Goal: Information Seeking & Learning: Learn about a topic

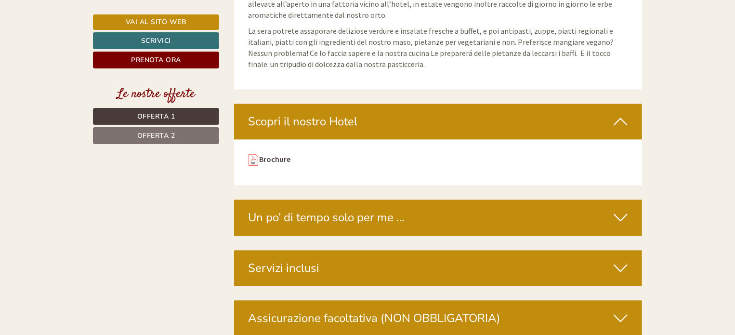
scroll to position [2842, 0]
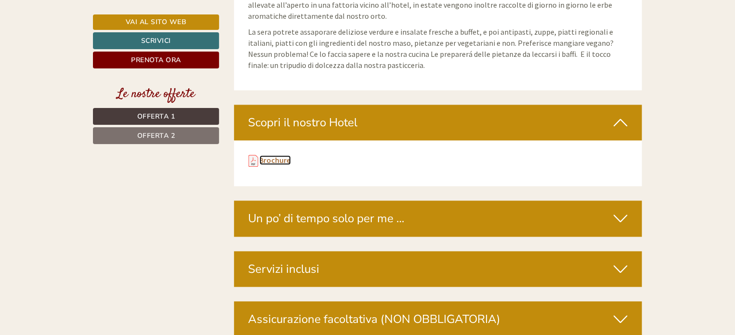
click at [264, 155] on link "Brochure" at bounding box center [275, 160] width 31 height 10
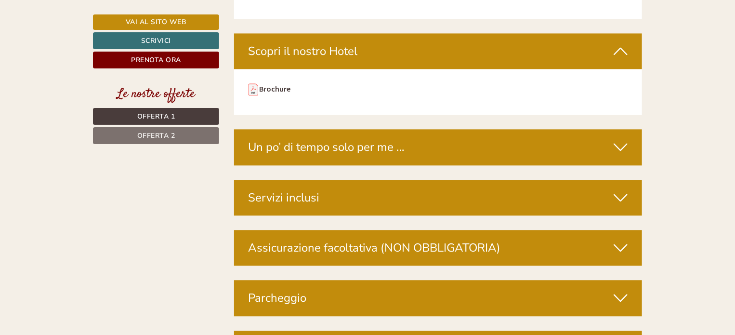
scroll to position [2939, 0]
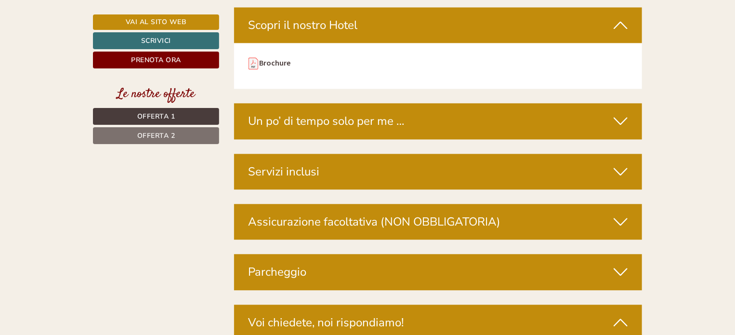
click at [468, 156] on div "Servizi inclusi" at bounding box center [438, 172] width 409 height 36
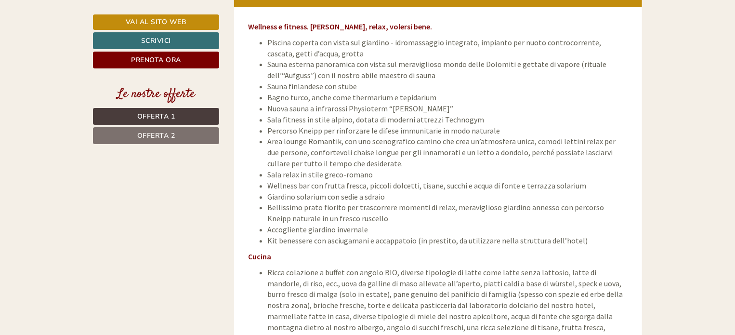
scroll to position [2993, 0]
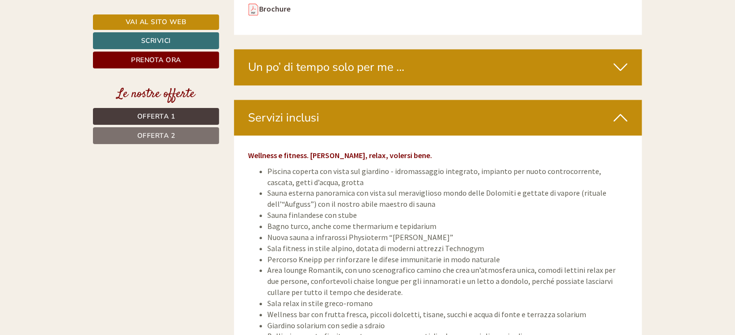
click at [166, 135] on span "Offerta 2" at bounding box center [156, 135] width 38 height 9
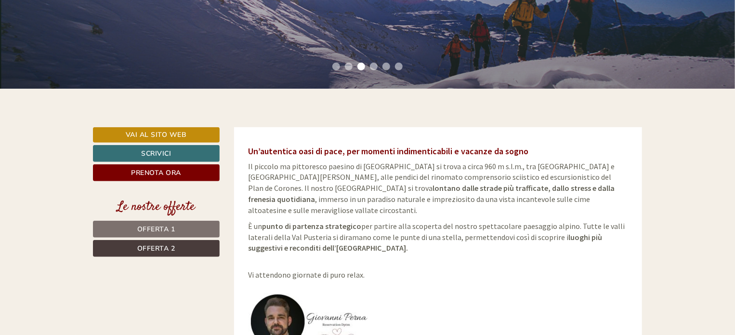
scroll to position [217, 0]
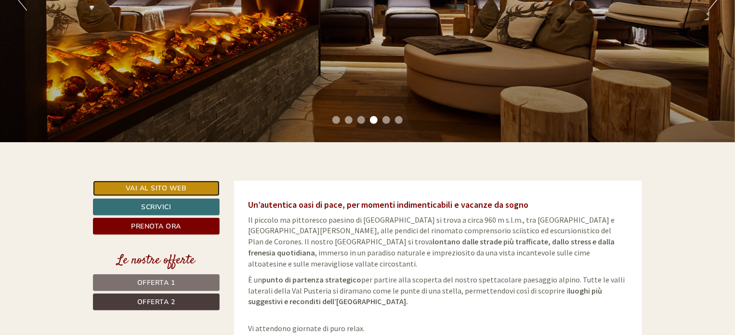
click at [184, 189] on link "Vai al sito web" at bounding box center [156, 188] width 127 height 15
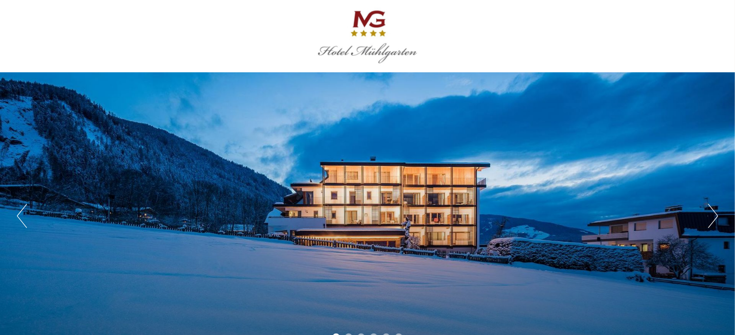
scroll to position [96, 0]
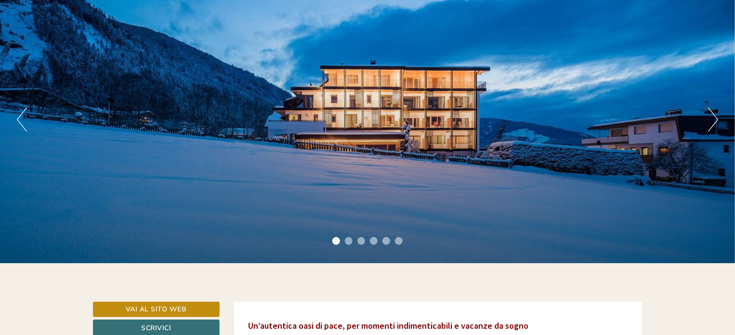
click at [711, 116] on button "Next" at bounding box center [713, 119] width 10 height 24
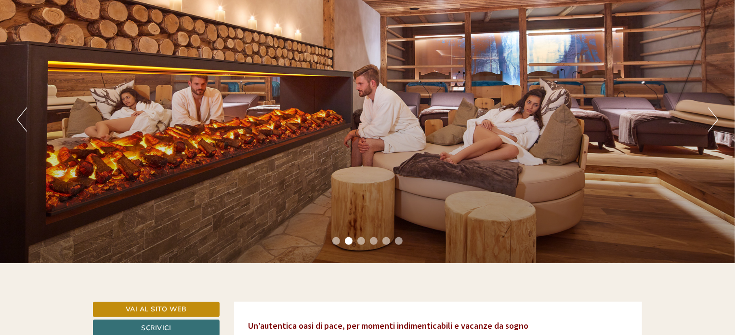
click at [711, 116] on button "Next" at bounding box center [713, 119] width 10 height 24
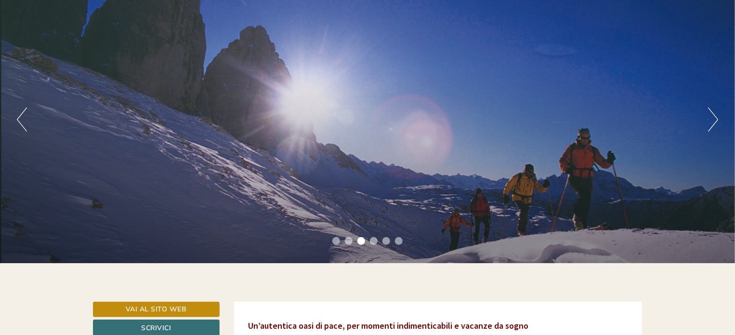
click at [711, 116] on button "Next" at bounding box center [713, 119] width 10 height 24
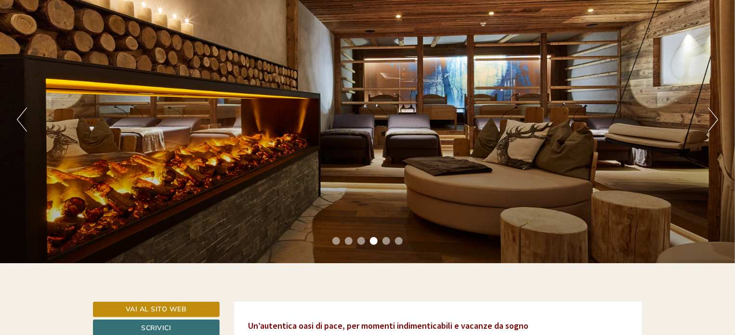
click at [711, 117] on button "Next" at bounding box center [713, 119] width 10 height 24
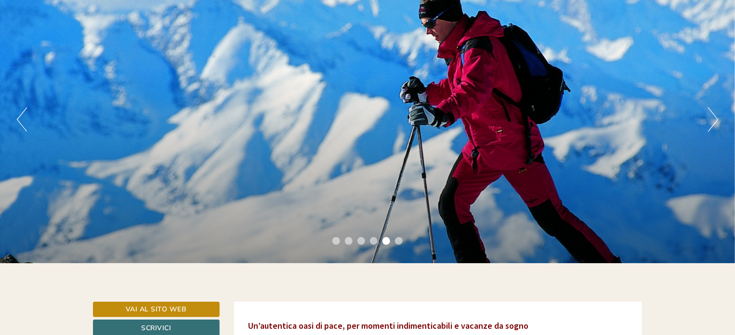
click at [711, 117] on button "Next" at bounding box center [713, 119] width 10 height 24
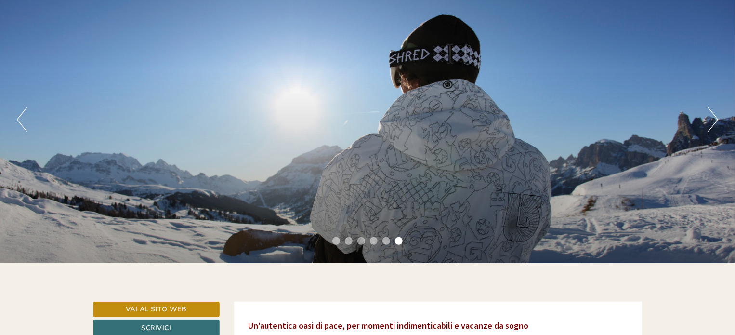
click at [711, 117] on button "Next" at bounding box center [713, 119] width 10 height 24
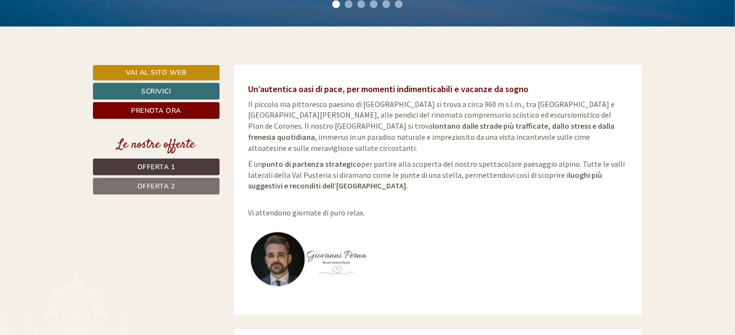
scroll to position [337, 0]
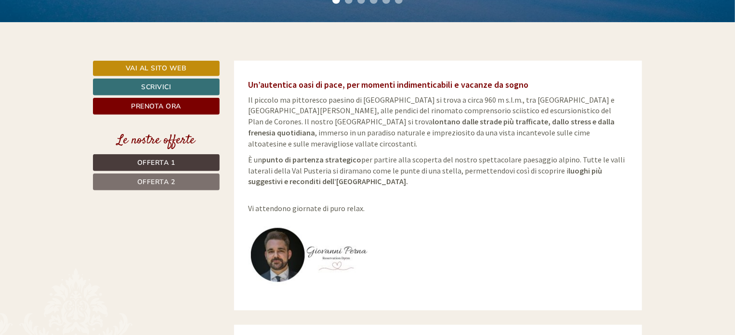
click at [179, 161] on link "Offerta 1" at bounding box center [156, 162] width 127 height 17
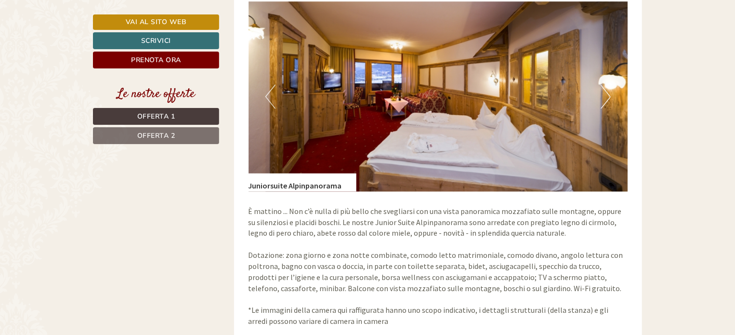
scroll to position [796, 0]
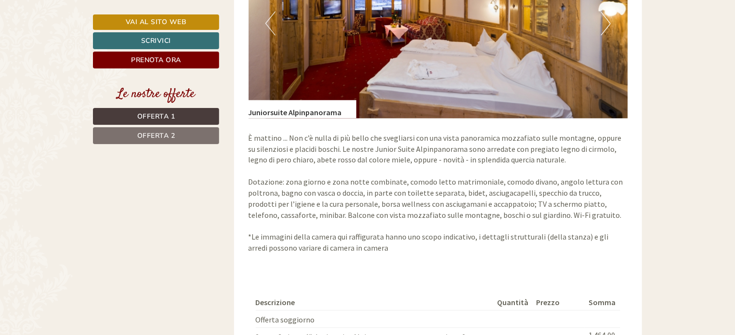
scroll to position [1060, 0]
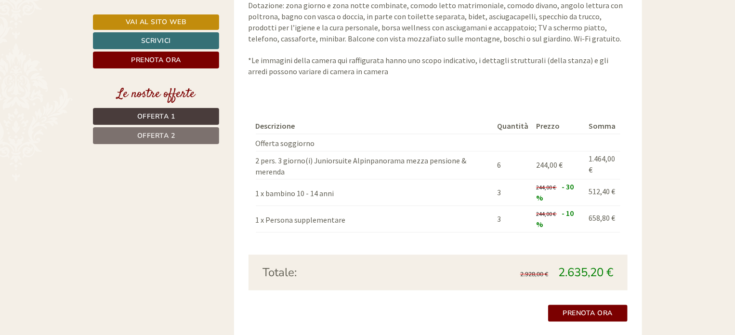
click at [195, 136] on link "Offerta 2" at bounding box center [156, 135] width 126 height 17
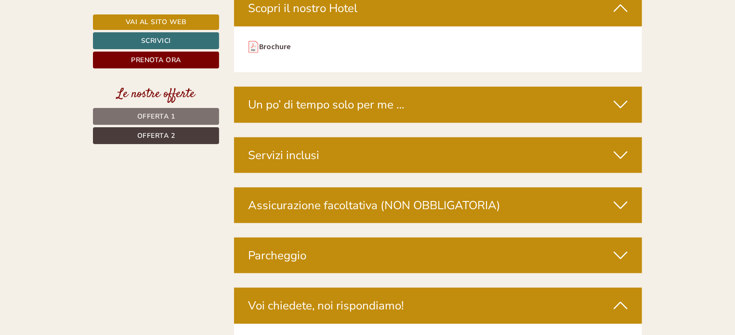
scroll to position [2289, 0]
